Goal: Task Accomplishment & Management: Complete application form

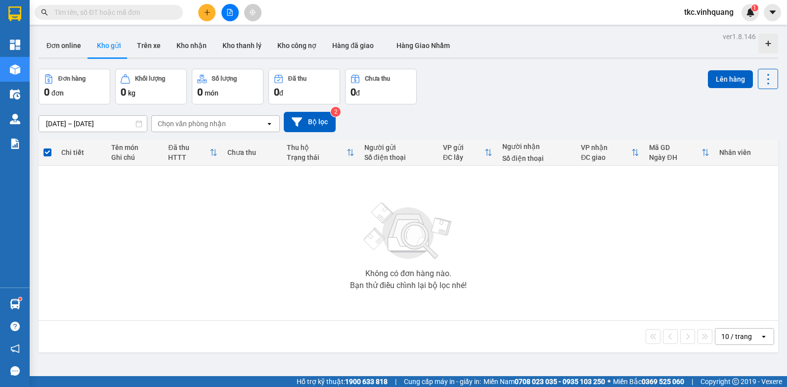
click at [215, 14] on button at bounding box center [206, 12] width 17 height 17
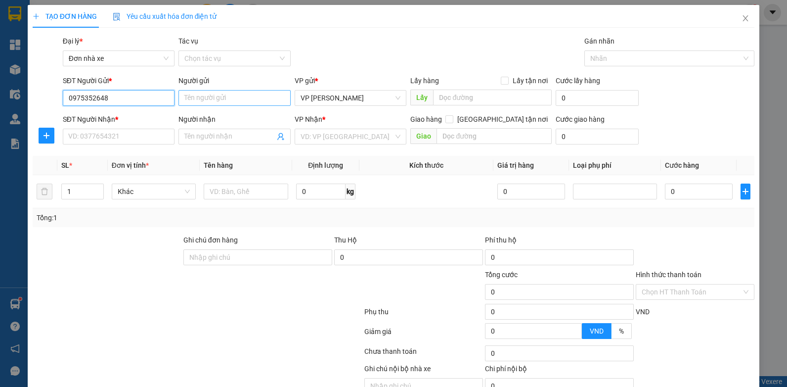
type input "0975352648"
click at [195, 100] on input "Người gửi" at bounding box center [235, 98] width 112 height 16
type input "[PERSON_NAME]"
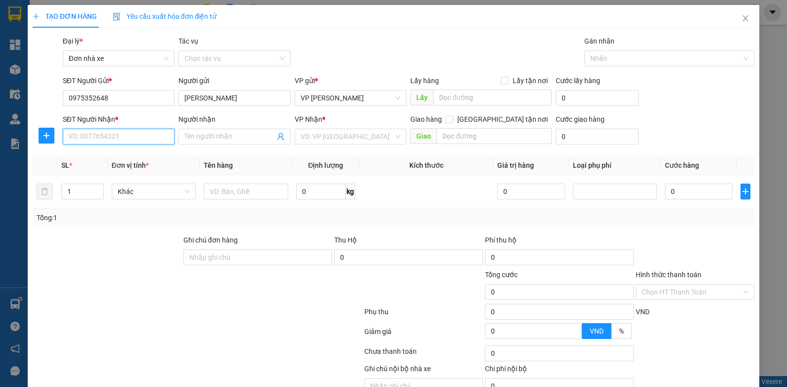
click at [120, 138] on input "SĐT Người Nhận *" at bounding box center [119, 137] width 112 height 16
type input "0943077559"
click at [207, 138] on input "Người nhận" at bounding box center [229, 136] width 91 height 11
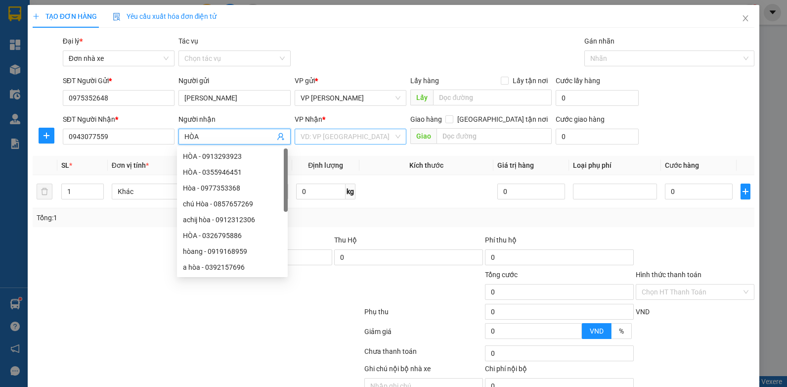
type input "HÒA"
click at [326, 128] on div "VP Nhận *" at bounding box center [351, 121] width 112 height 15
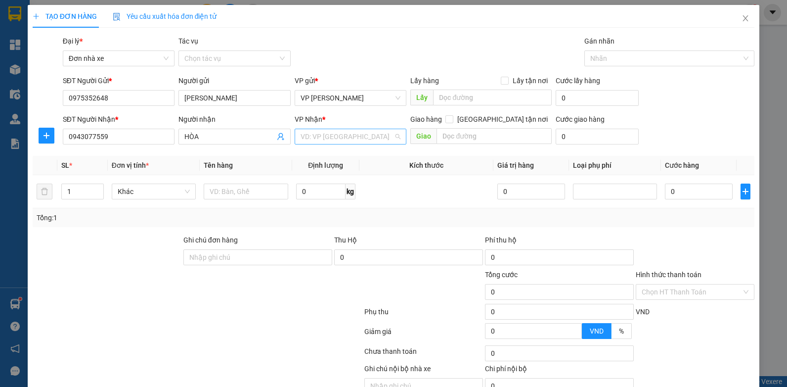
click at [336, 134] on input "search" at bounding box center [347, 136] width 93 height 15
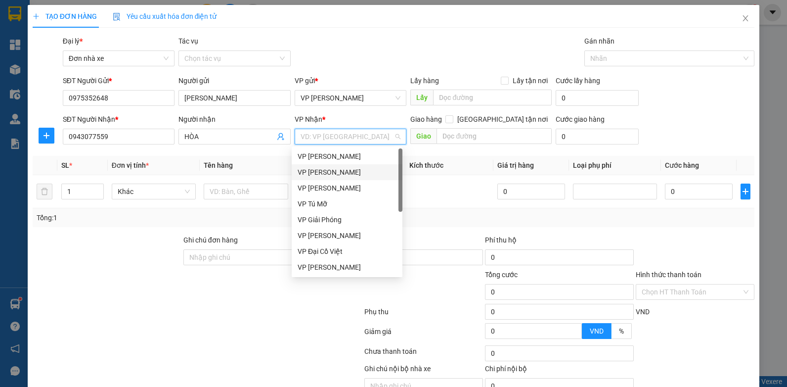
drag, startPoint x: 338, startPoint y: 169, endPoint x: 496, endPoint y: 185, distance: 158.7
click at [338, 168] on div "VP [PERSON_NAME]" at bounding box center [347, 172] width 99 height 11
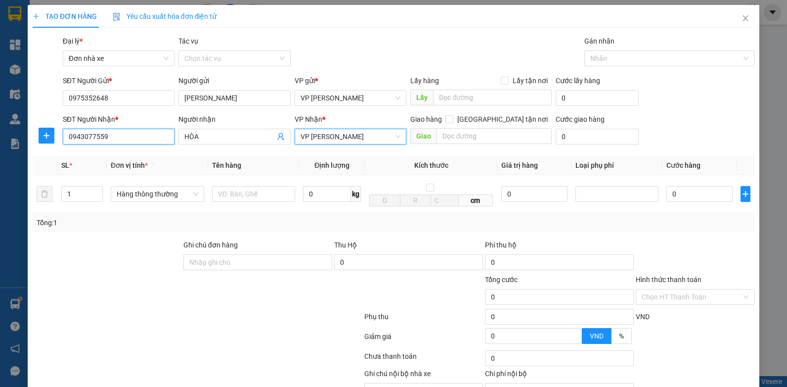
click at [111, 139] on input "0943077559" at bounding box center [119, 137] width 112 height 16
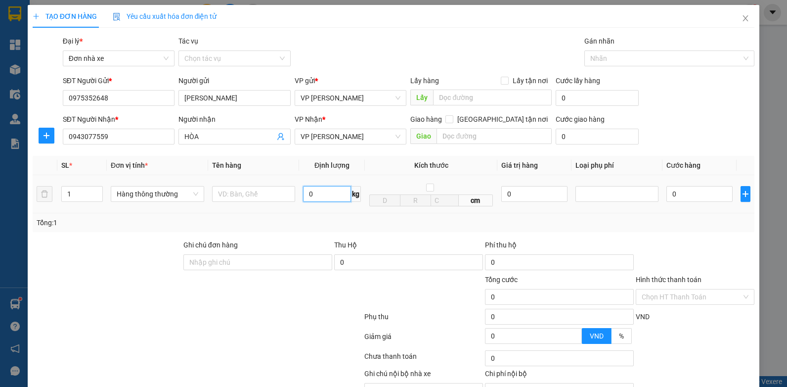
click at [333, 195] on input "0" at bounding box center [327, 194] width 48 height 16
type input "3"
type input "14"
click at [245, 197] on input "text" at bounding box center [253, 194] width 83 height 16
type input "40.000"
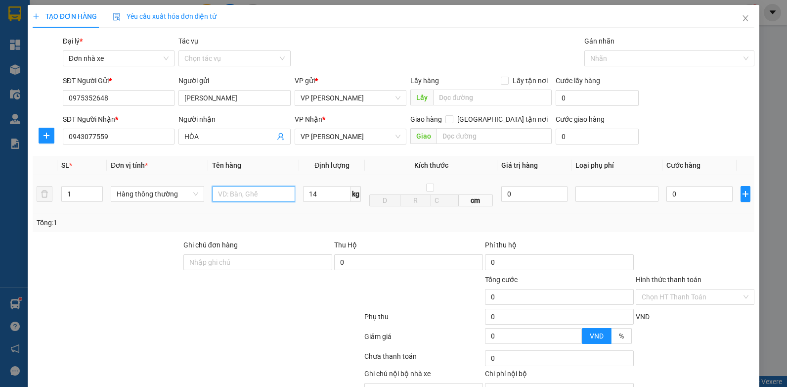
type input "40.000"
type input "TẢI XANH QA"
click at [325, 193] on input "14" at bounding box center [327, 194] width 48 height 16
drag, startPoint x: 322, startPoint y: 203, endPoint x: 328, endPoint y: 211, distance: 9.9
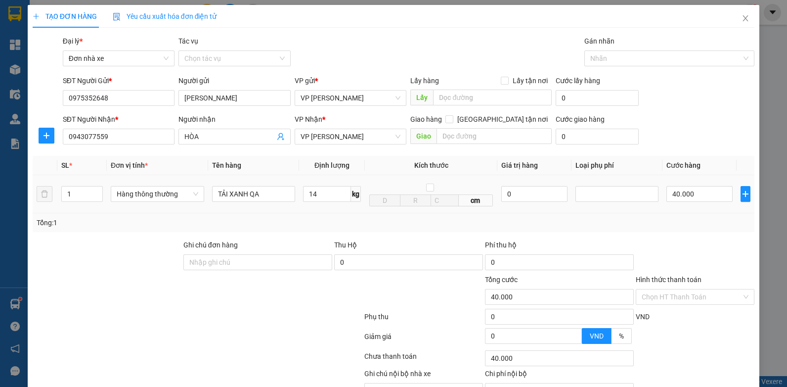
click at [322, 204] on div "14 kg" at bounding box center [332, 194] width 58 height 20
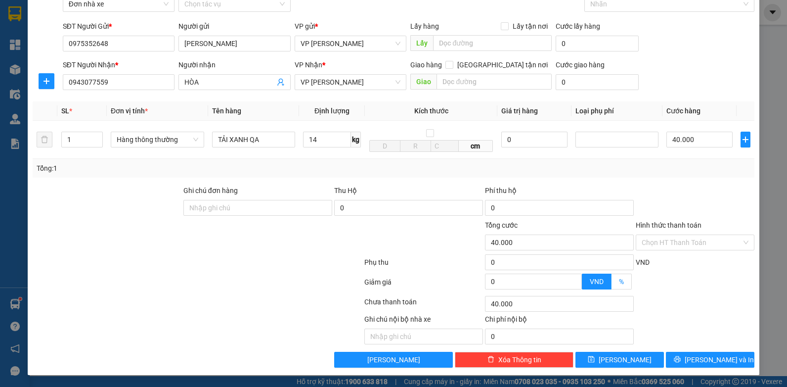
scroll to position [55, 0]
click at [725, 355] on button "[PERSON_NAME] và In" at bounding box center [710, 360] width 89 height 16
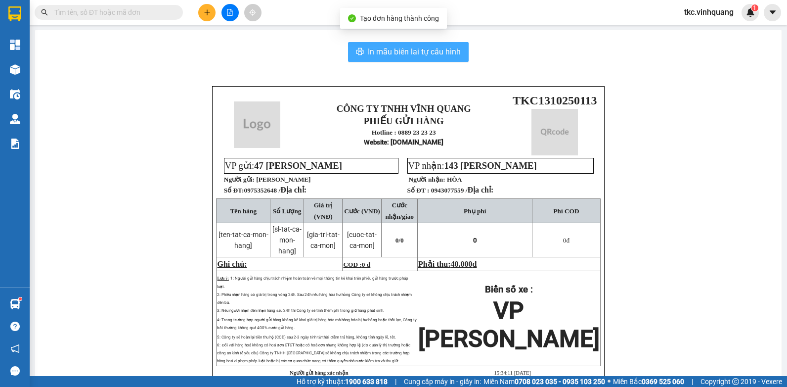
click at [403, 45] on button "In mẫu biên lai tự cấu hình" at bounding box center [408, 52] width 121 height 20
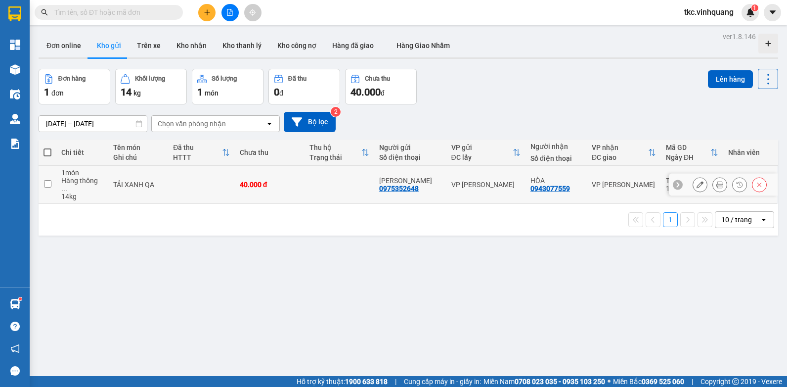
click at [715, 186] on button at bounding box center [720, 184] width 14 height 17
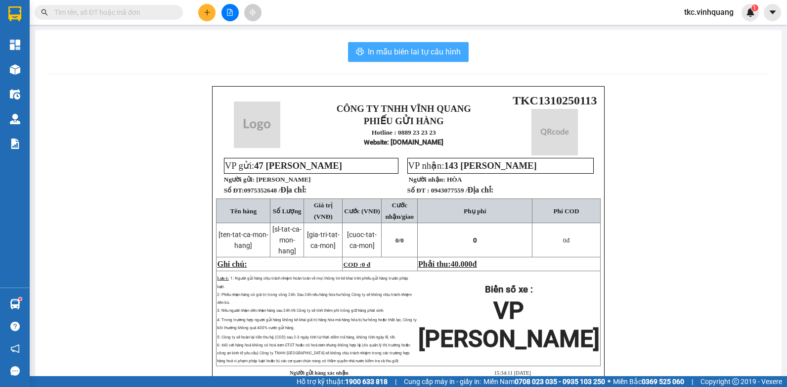
click at [420, 56] on span "In mẫu biên lai tự cấu hình" at bounding box center [414, 52] width 93 height 12
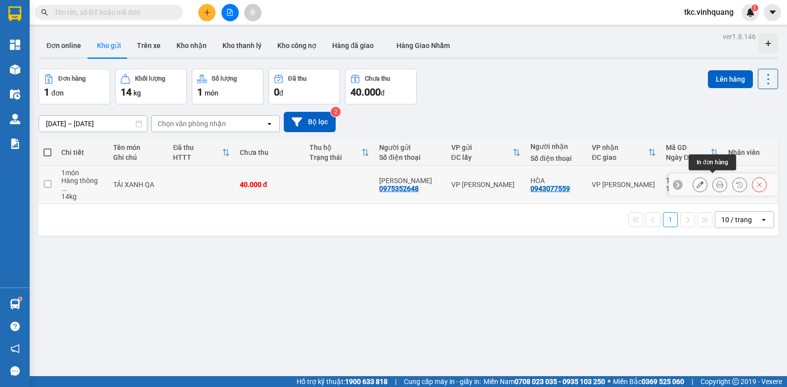
click at [717, 183] on icon at bounding box center [720, 184] width 7 height 7
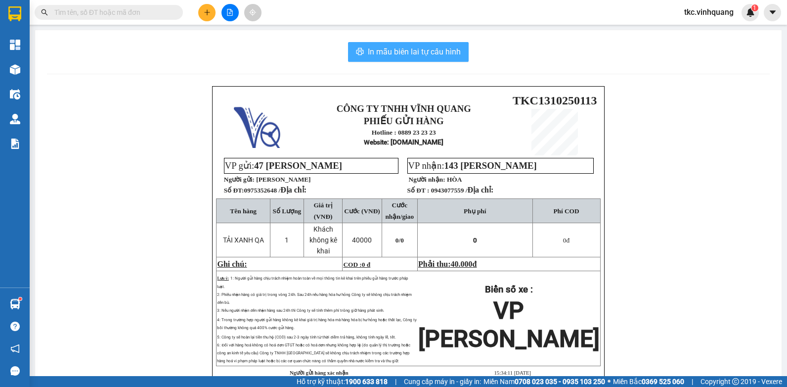
click at [403, 56] on span "In mẫu biên lai tự cấu hình" at bounding box center [414, 52] width 93 height 12
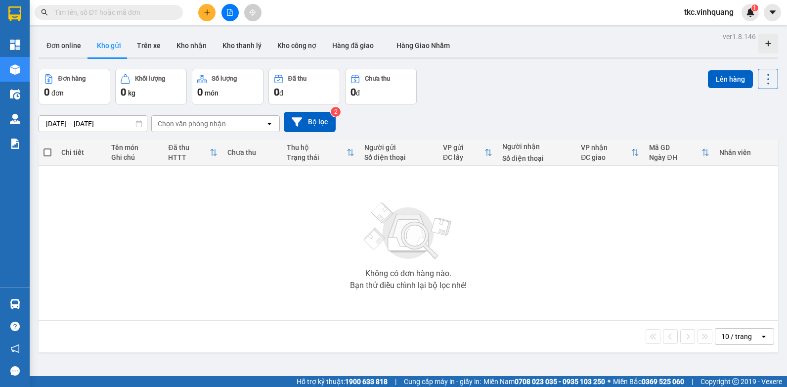
click at [122, 6] on span at bounding box center [109, 12] width 148 height 15
click at [121, 13] on input "text" at bounding box center [112, 12] width 117 height 11
paste input "0943077559"
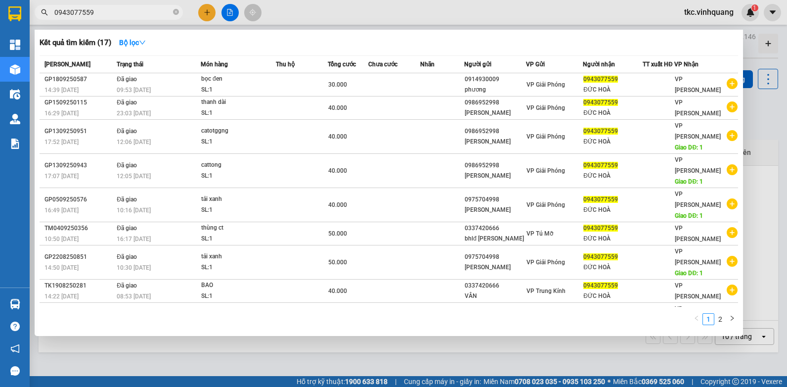
type input "0943077559"
